Goal: Check status

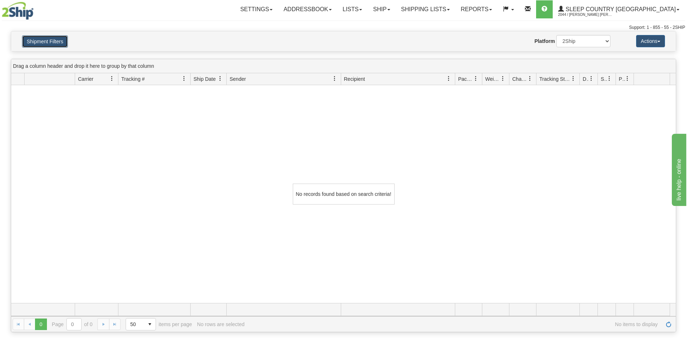
click at [51, 44] on button "Shipment Filters" at bounding box center [45, 41] width 46 height 12
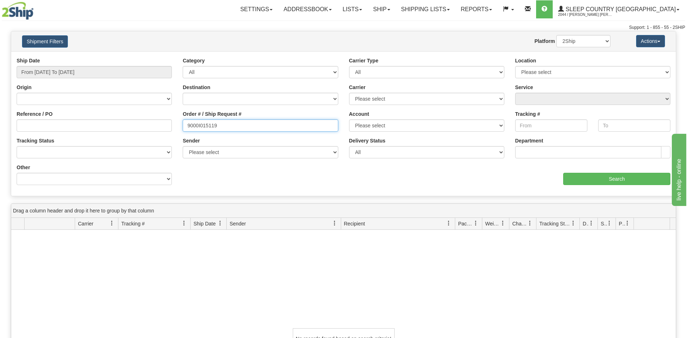
drag, startPoint x: 218, startPoint y: 128, endPoint x: 158, endPoint y: 129, distance: 60.3
click at [158, 57] on div "Reference / PO Order # / Ship Request # 9000I015119 Account Please select [GEOG…" at bounding box center [343, 57] width 664 height 0
paste input "08332"
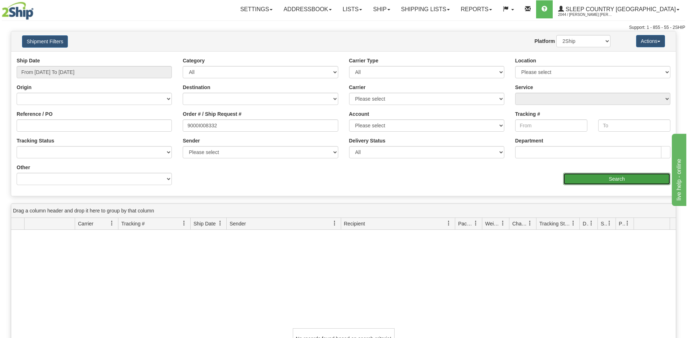
click at [579, 176] on input "Search" at bounding box center [616, 179] width 107 height 12
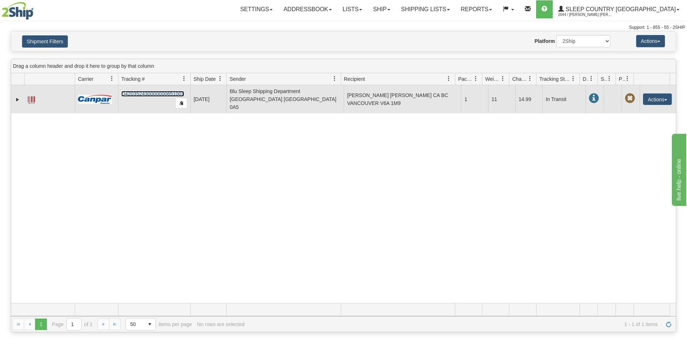
click at [142, 91] on link "D420352430000000651001" at bounding box center [152, 94] width 63 height 6
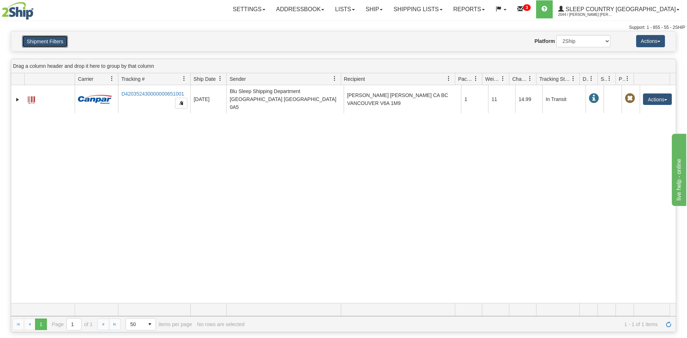
click at [37, 37] on button "Shipment Filters" at bounding box center [45, 41] width 46 height 12
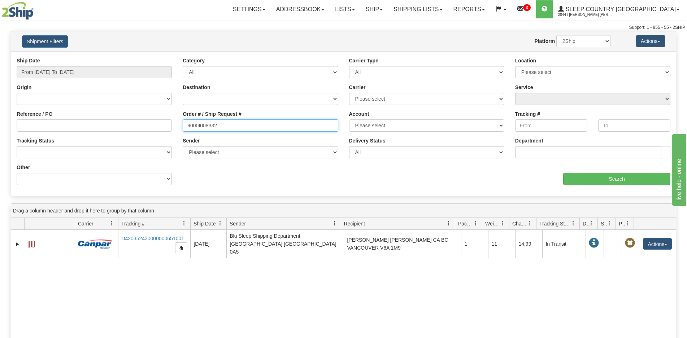
drag, startPoint x: 222, startPoint y: 126, endPoint x: 170, endPoint y: 125, distance: 52.0
click at [170, 57] on div "Reference / PO Order # / Ship Request # 9000I008332 Account Please select [GEOG…" at bounding box center [343, 57] width 664 height 0
paste input "22525"
type input "9000I022525"
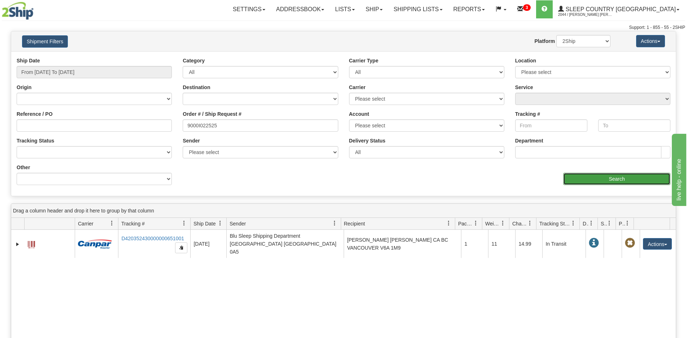
click at [565, 184] on input "Search" at bounding box center [616, 179] width 107 height 12
